Goal: Complete application form

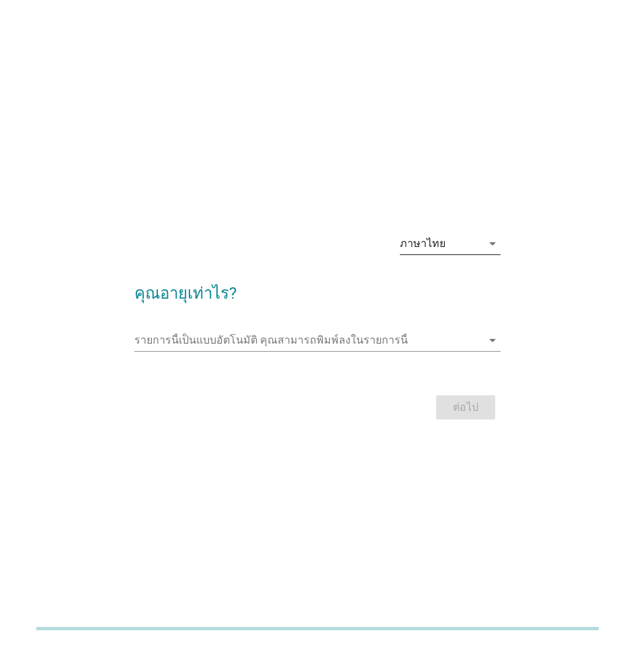
click at [437, 247] on div "ภาษาไทย" at bounding box center [423, 244] width 46 height 12
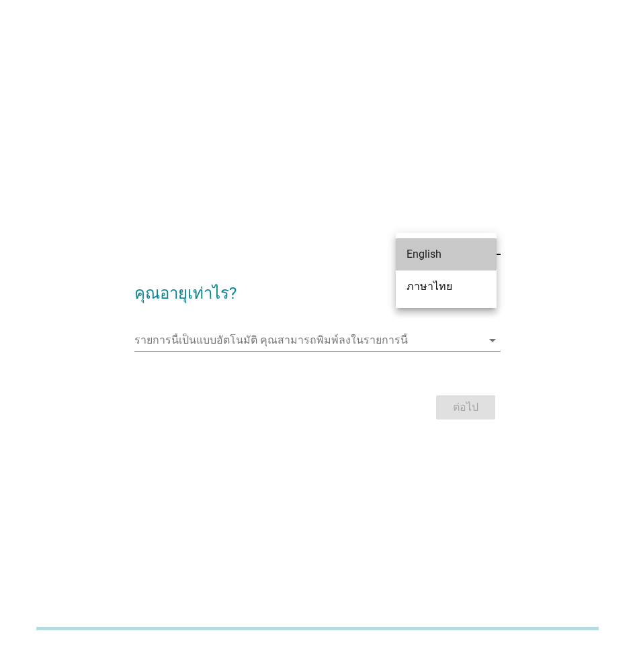
click at [437, 247] on div "English" at bounding box center [445, 254] width 79 height 16
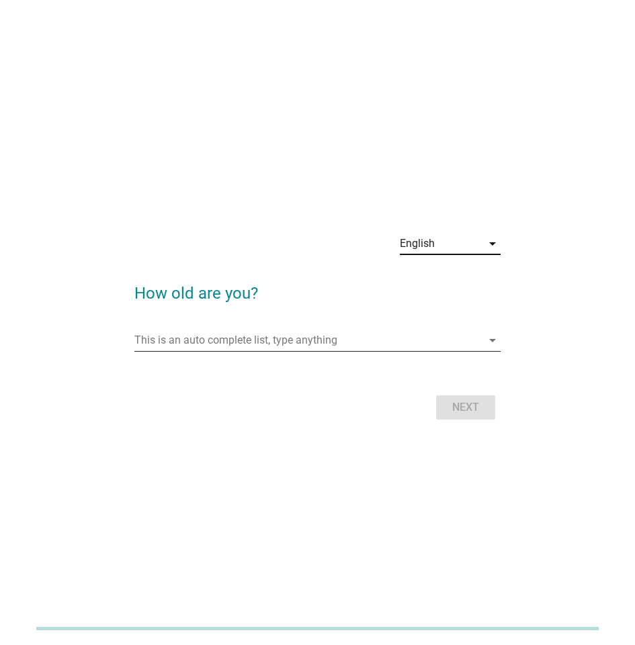
click at [314, 337] on input "This is an auto complete list, type anything" at bounding box center [307, 340] width 347 height 21
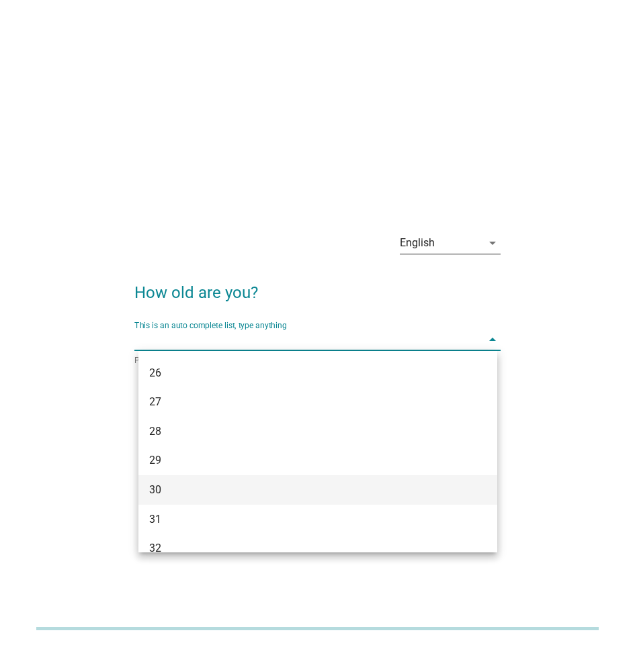
scroll to position [269, 0]
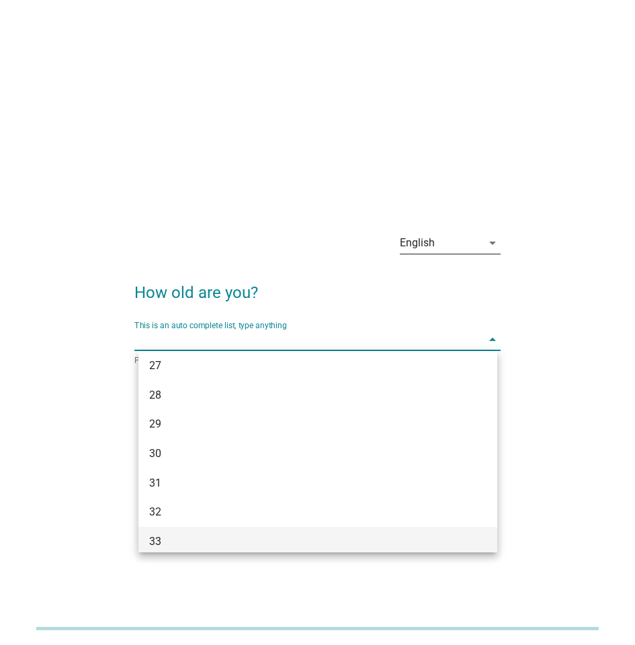
click at [157, 545] on div "33" at bounding box center [303, 542] width 309 height 16
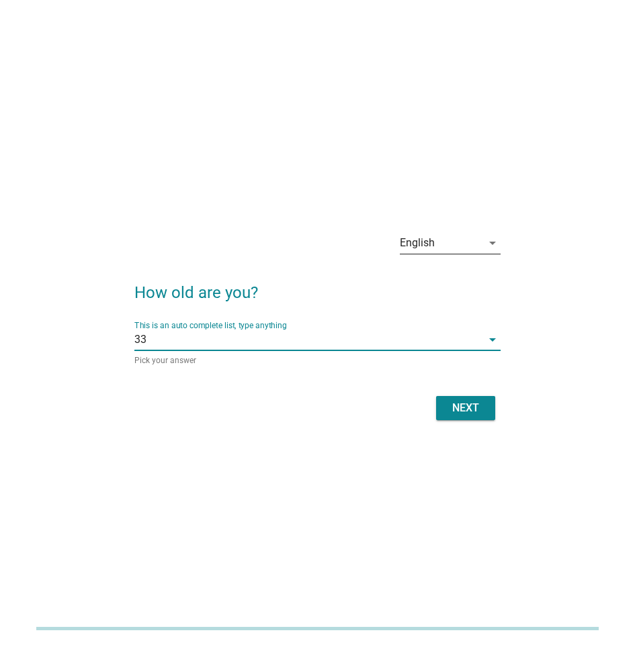
click at [464, 402] on div "Next" at bounding box center [466, 408] width 38 height 16
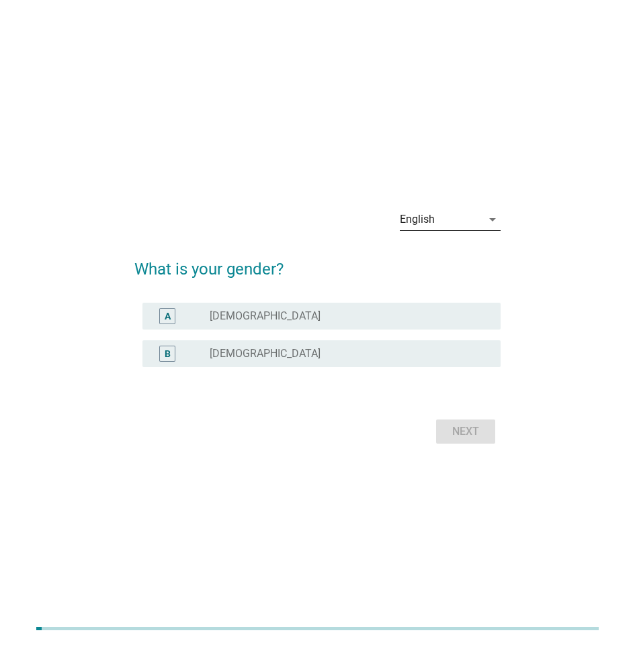
click at [219, 321] on label "[DEMOGRAPHIC_DATA]" at bounding box center [265, 316] width 111 height 13
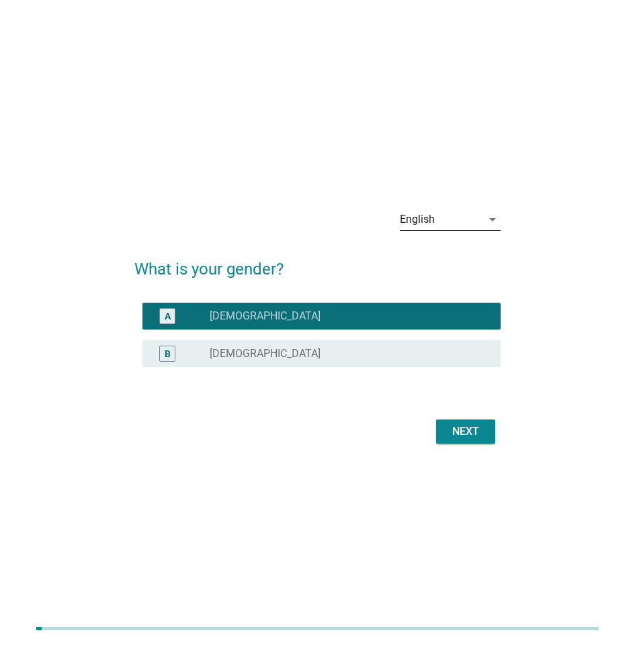
drag, startPoint x: 494, startPoint y: 439, endPoint x: 472, endPoint y: 437, distance: 21.6
click at [490, 439] on div "Next" at bounding box center [317, 432] width 366 height 32
click at [472, 437] on div "Next" at bounding box center [466, 432] width 38 height 16
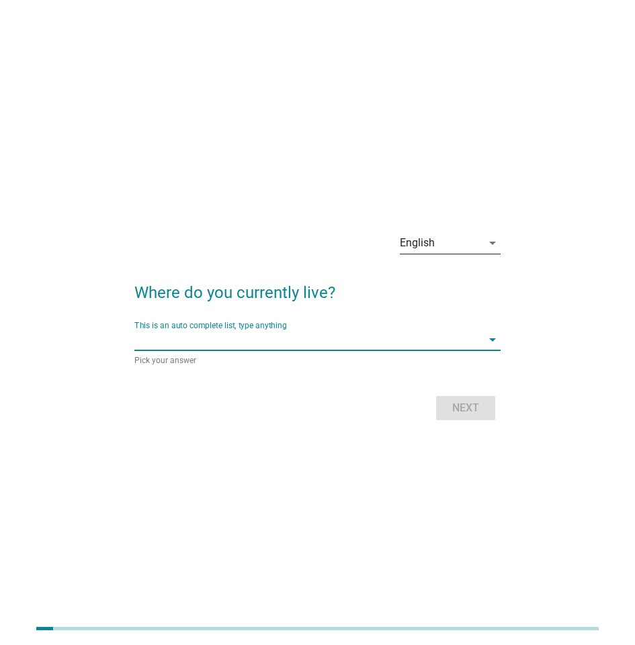
click at [323, 338] on input "This is an auto complete list, type anything" at bounding box center [307, 339] width 347 height 21
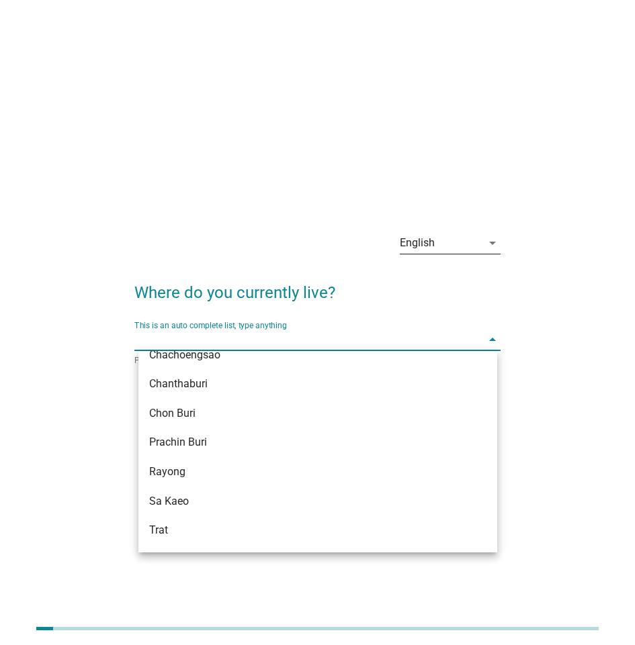
scroll to position [1545, 0]
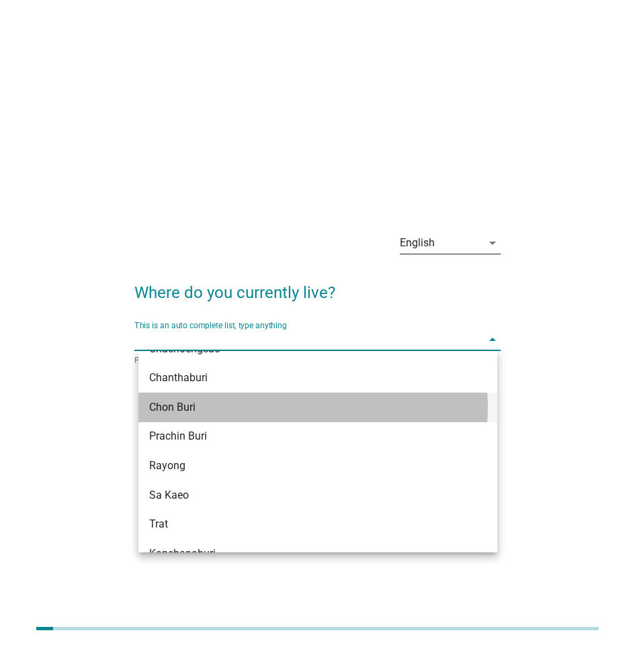
click at [189, 410] on div "Chon Buri" at bounding box center [303, 408] width 309 height 16
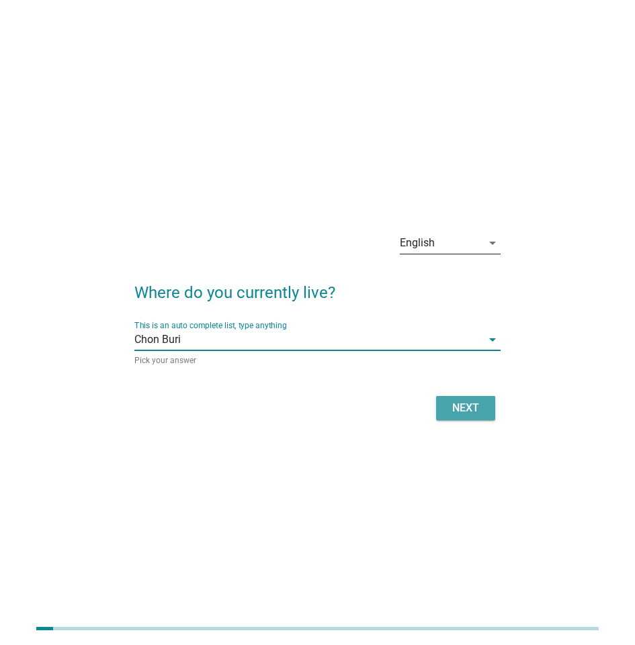
click at [447, 414] on div "Next" at bounding box center [466, 408] width 38 height 16
